Goal: Information Seeking & Learning: Learn about a topic

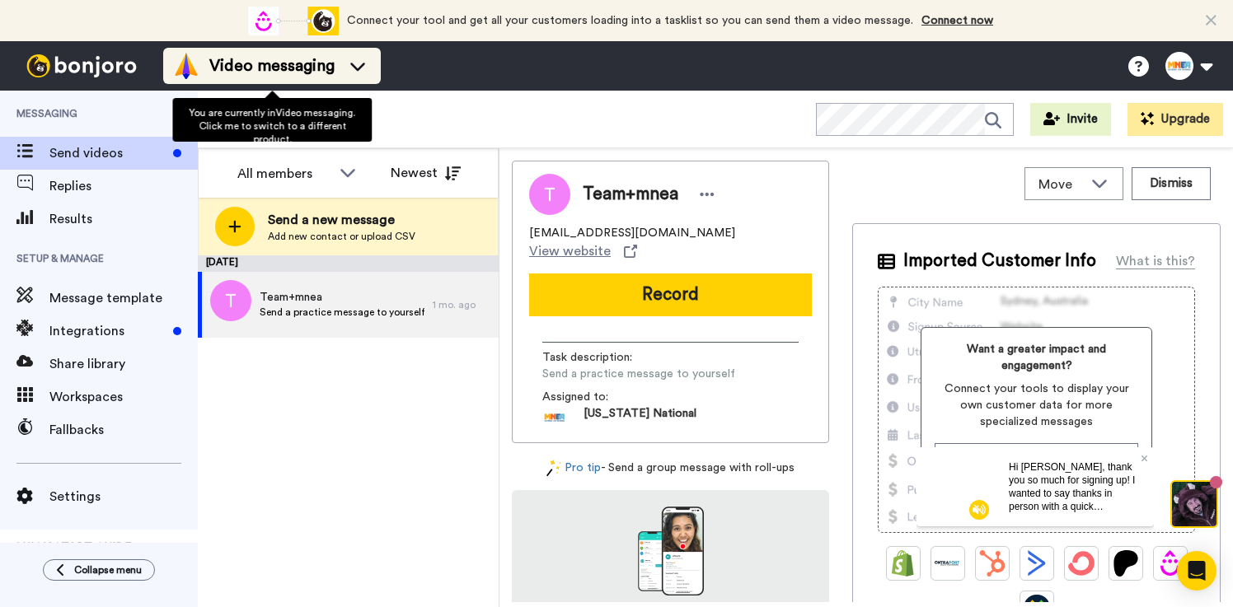
click at [248, 48] on li "Video messaging" at bounding box center [272, 66] width 218 height 36
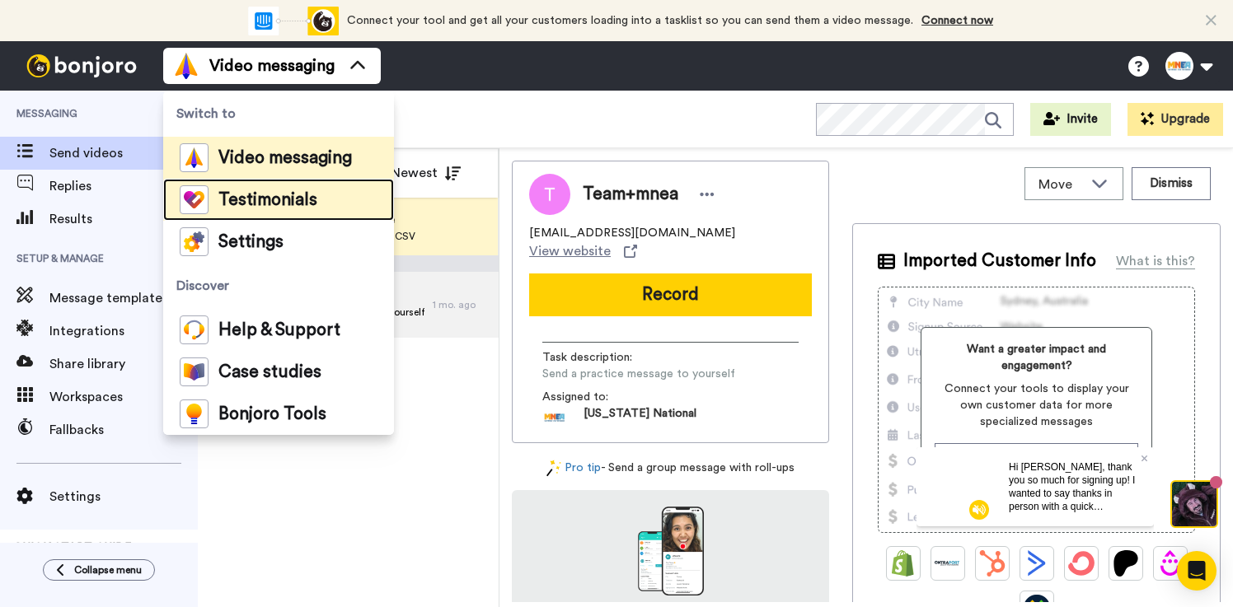
click at [234, 198] on span "Testimonials" at bounding box center [267, 200] width 99 height 16
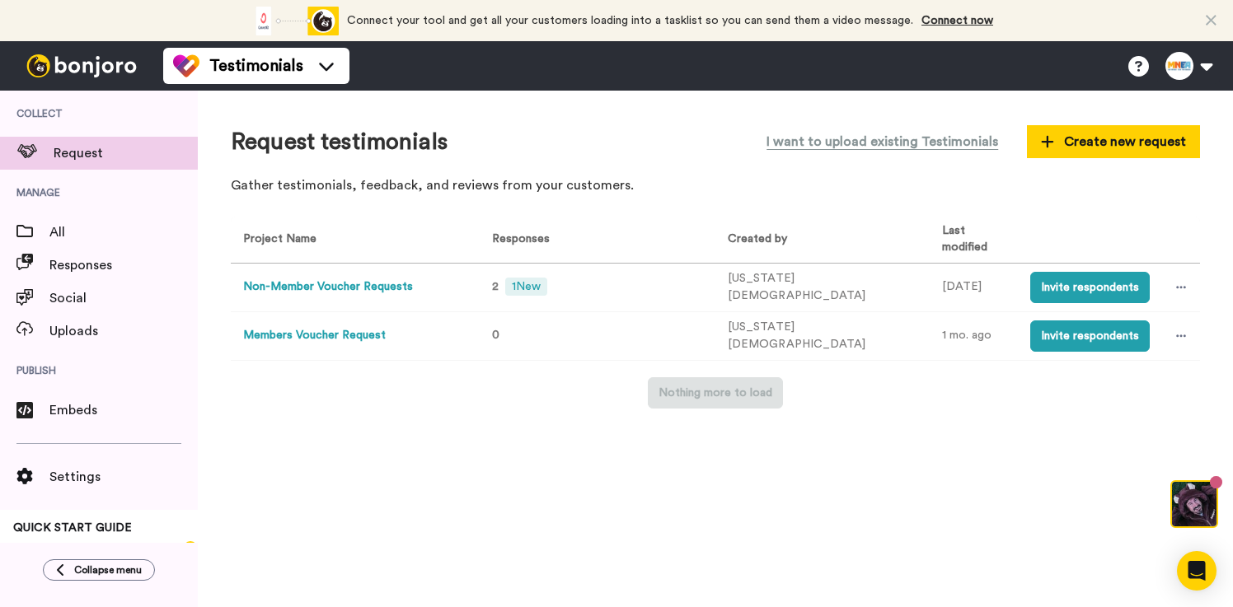
click at [365, 290] on button "Non-Member Voucher Requests" at bounding box center [328, 287] width 170 height 17
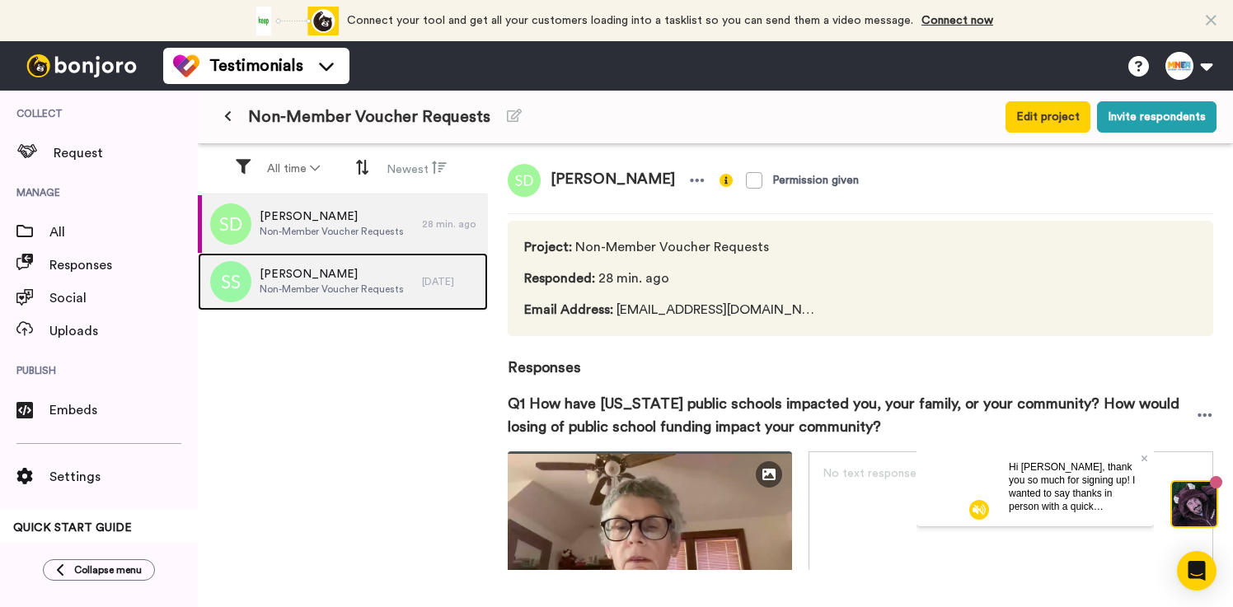
click at [363, 283] on span "Non-Member Voucher Requests" at bounding box center [332, 289] width 144 height 13
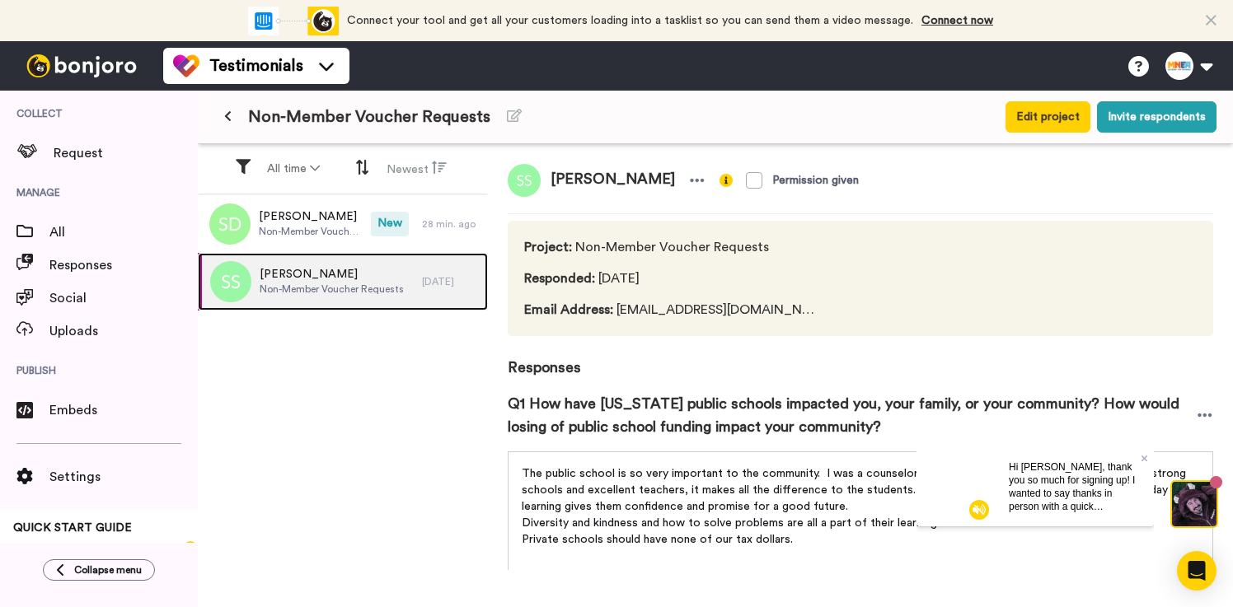
scroll to position [147, 0]
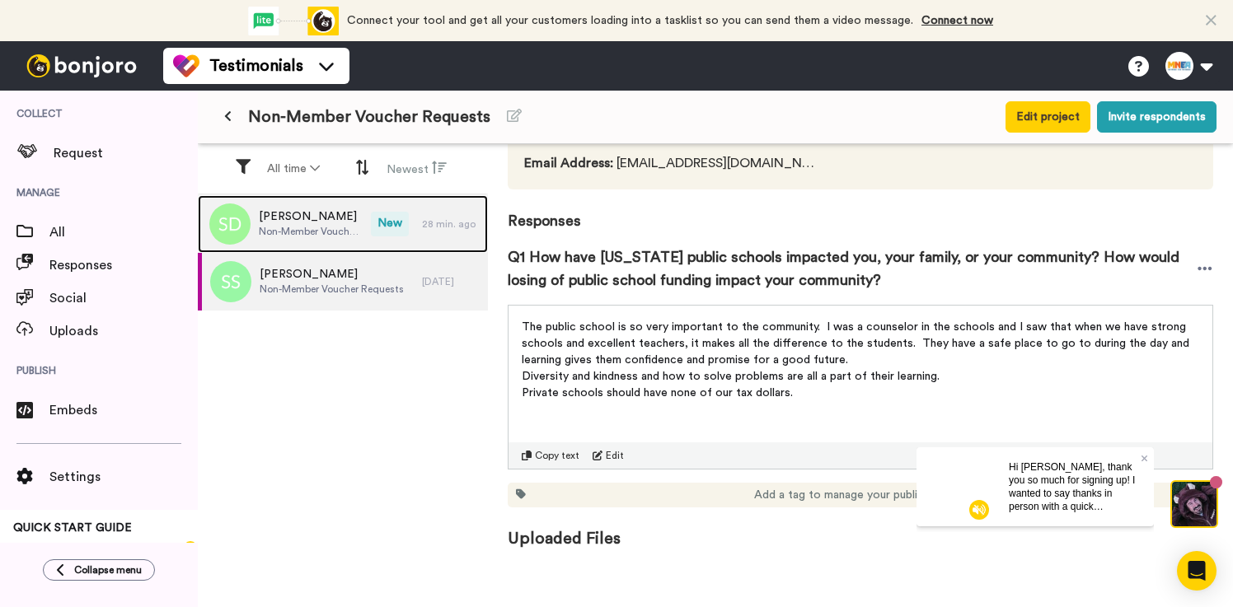
click at [317, 215] on span "Sharon Danziger" at bounding box center [311, 216] width 104 height 16
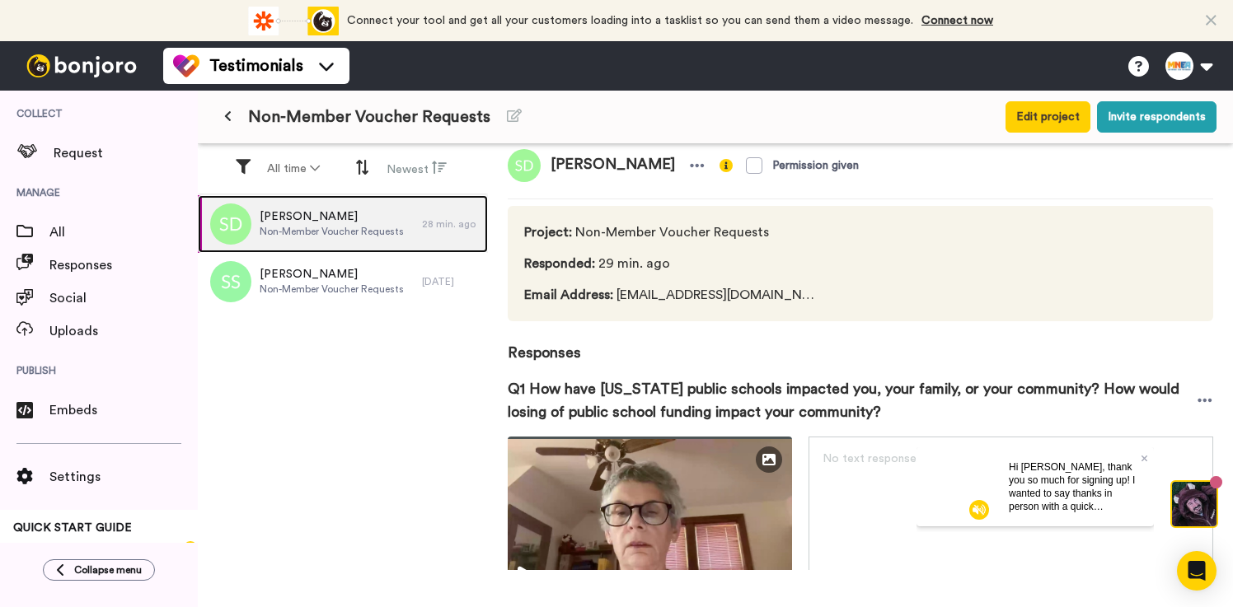
scroll to position [8, 0]
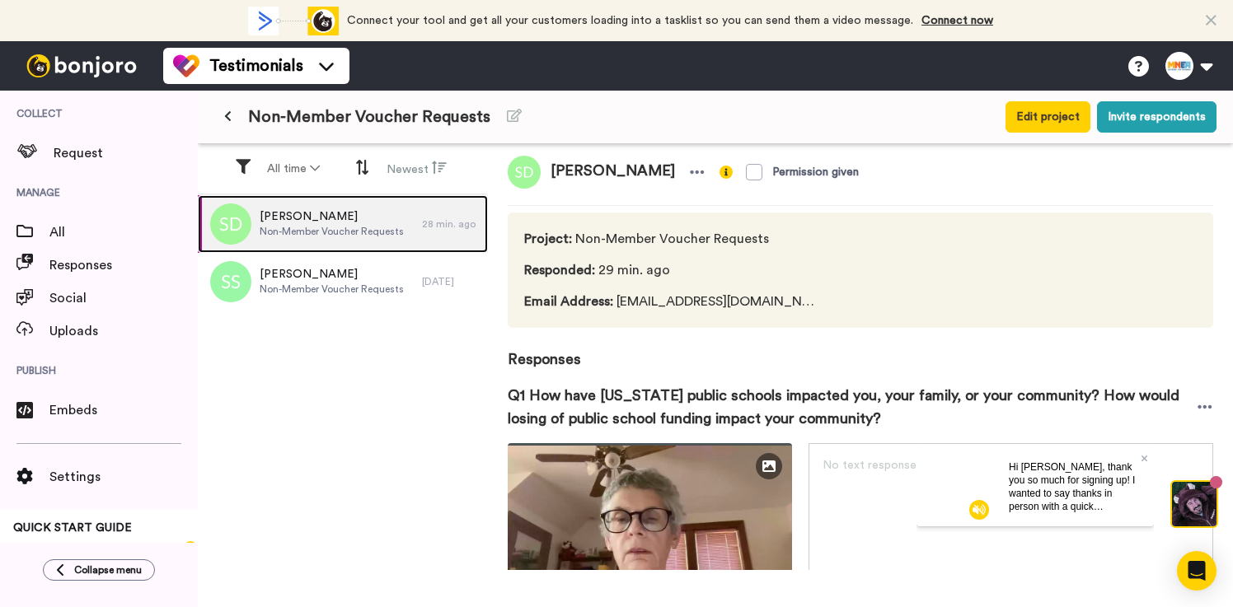
click at [460, 222] on div "28 min. ago" at bounding box center [451, 224] width 58 height 13
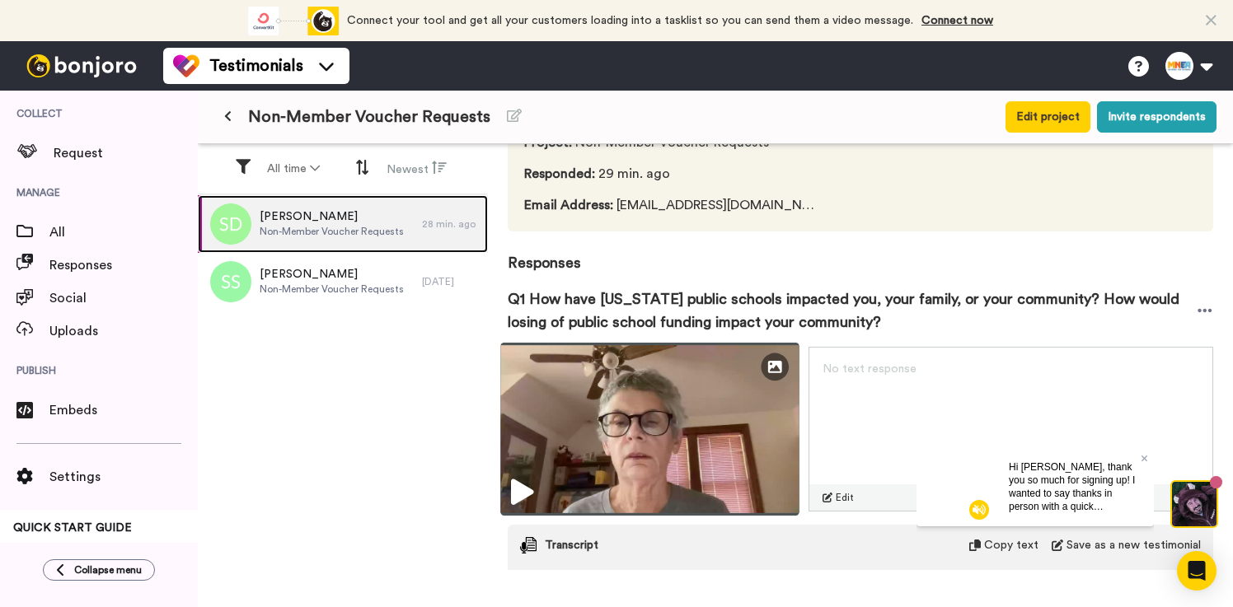
scroll to position [166, 0]
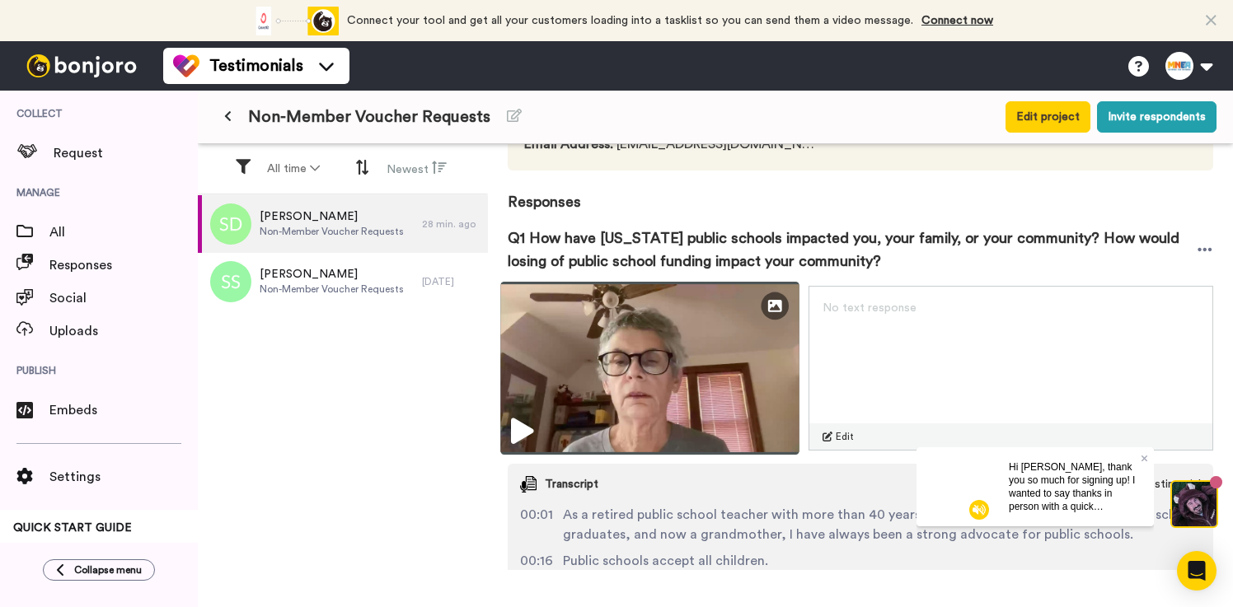
click at [646, 377] on img at bounding box center [649, 368] width 298 height 173
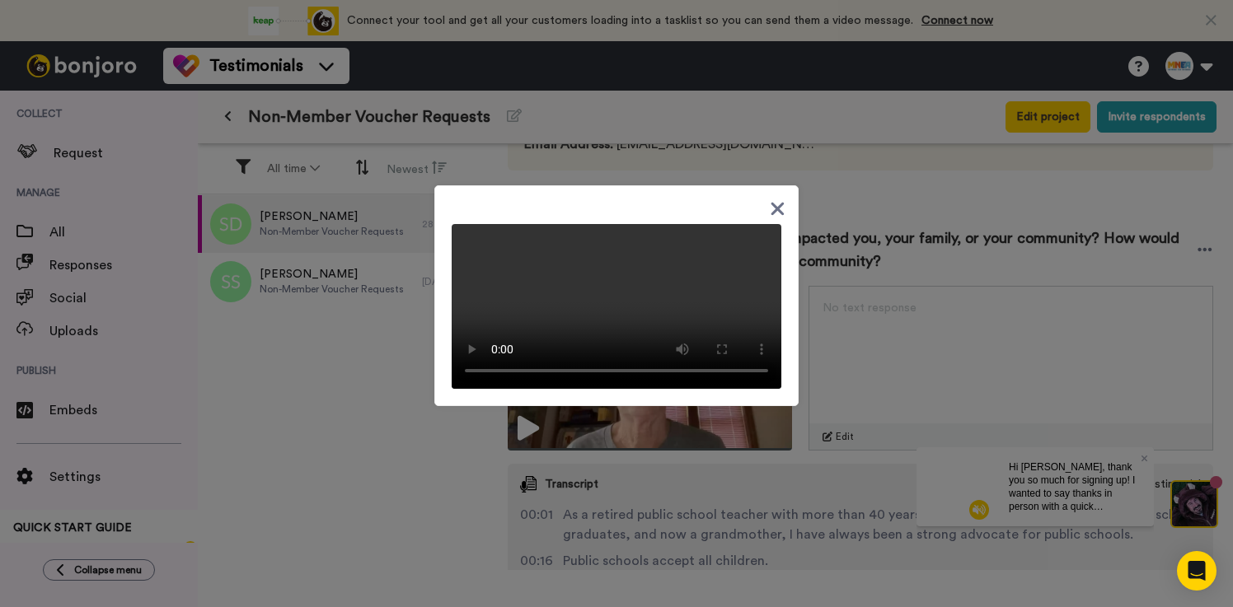
click at [780, 199] on icon at bounding box center [778, 209] width 16 height 21
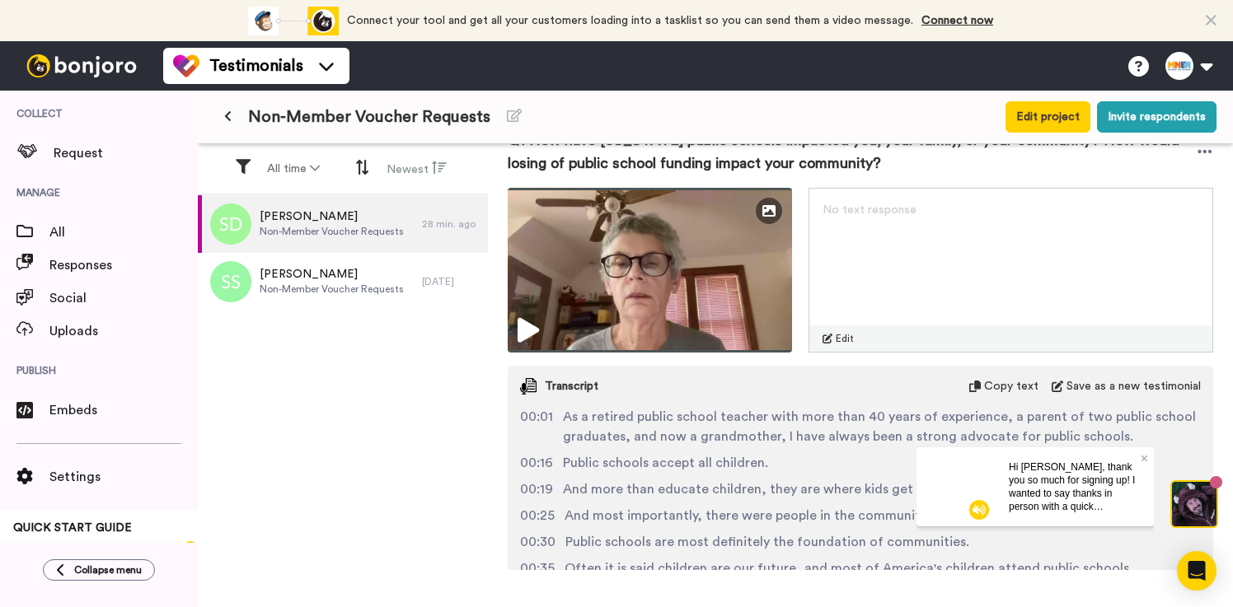
scroll to position [201, 0]
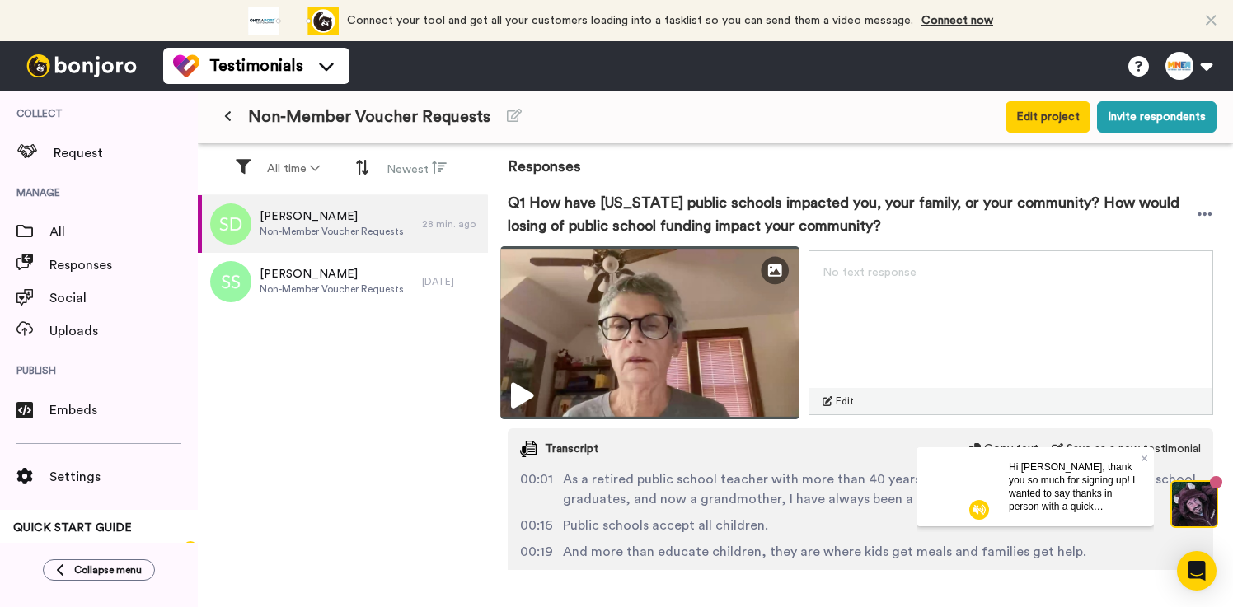
click at [642, 321] on img at bounding box center [649, 332] width 298 height 173
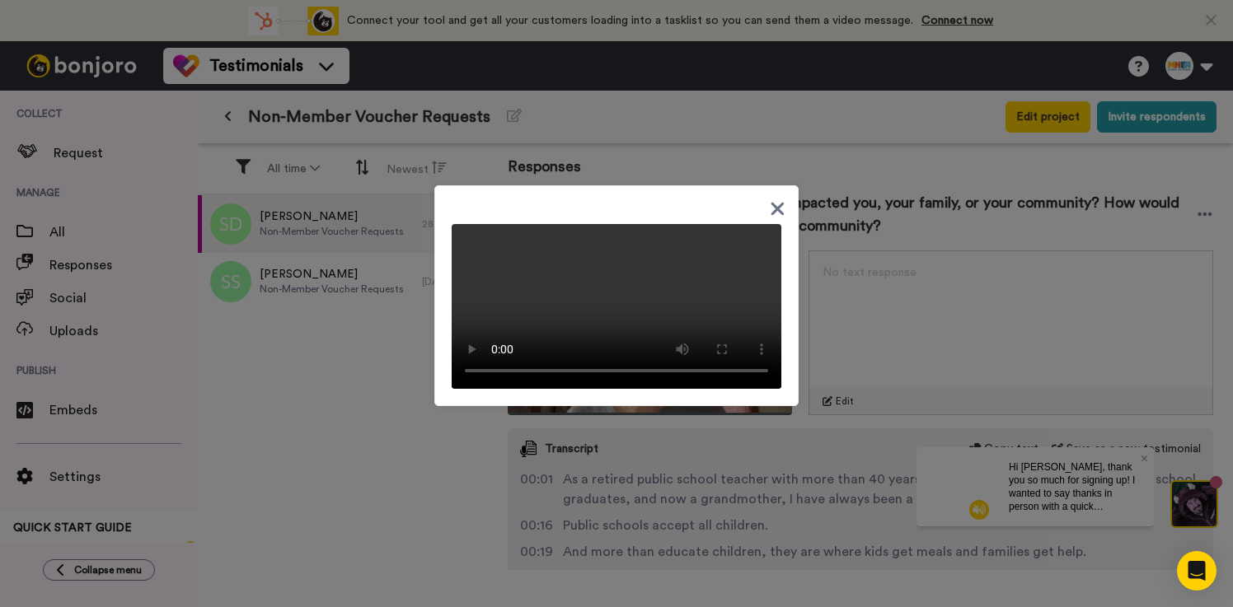
click at [777, 202] on icon at bounding box center [777, 208] width 13 height 13
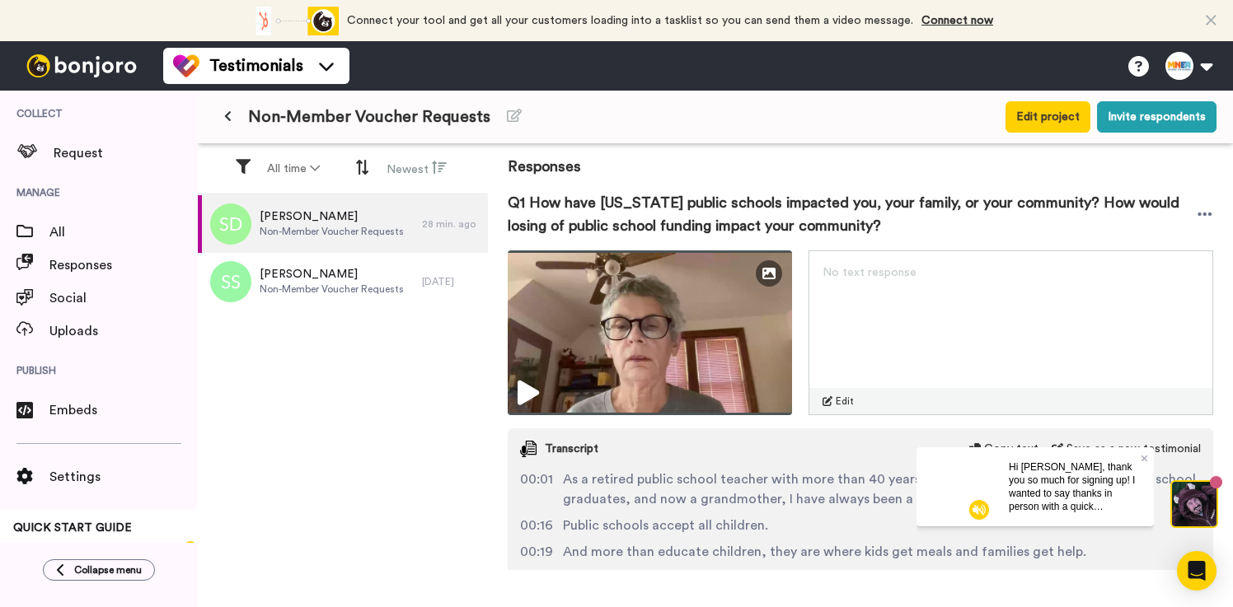
click at [784, 203] on span "Q1 How have Missouri public schools impacted you, your family, or your communit…" at bounding box center [852, 214] width 689 height 46
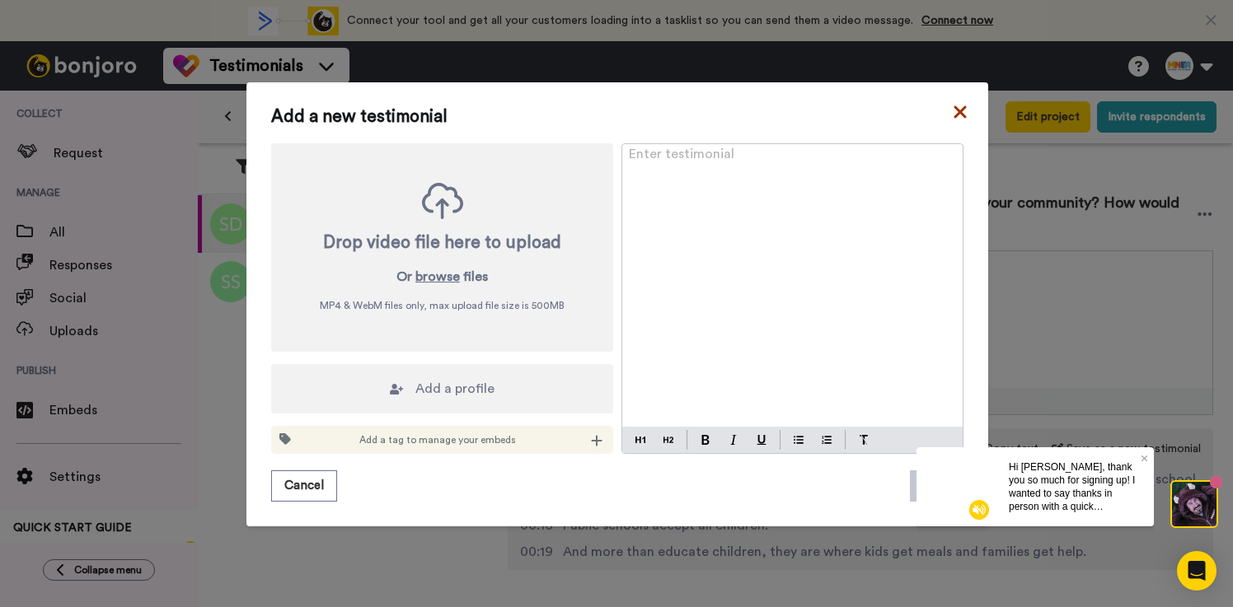
click at [962, 121] on icon at bounding box center [960, 112] width 16 height 20
